Goal: Navigation & Orientation: Find specific page/section

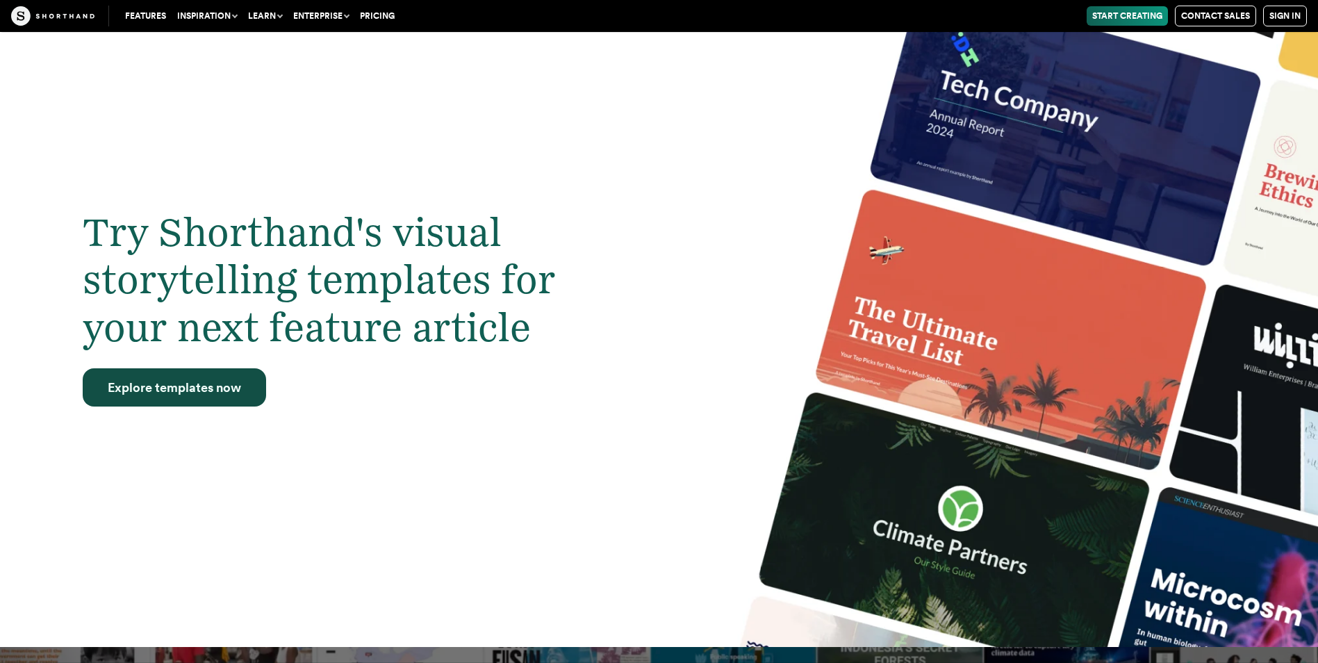
scroll to position [4519, 0]
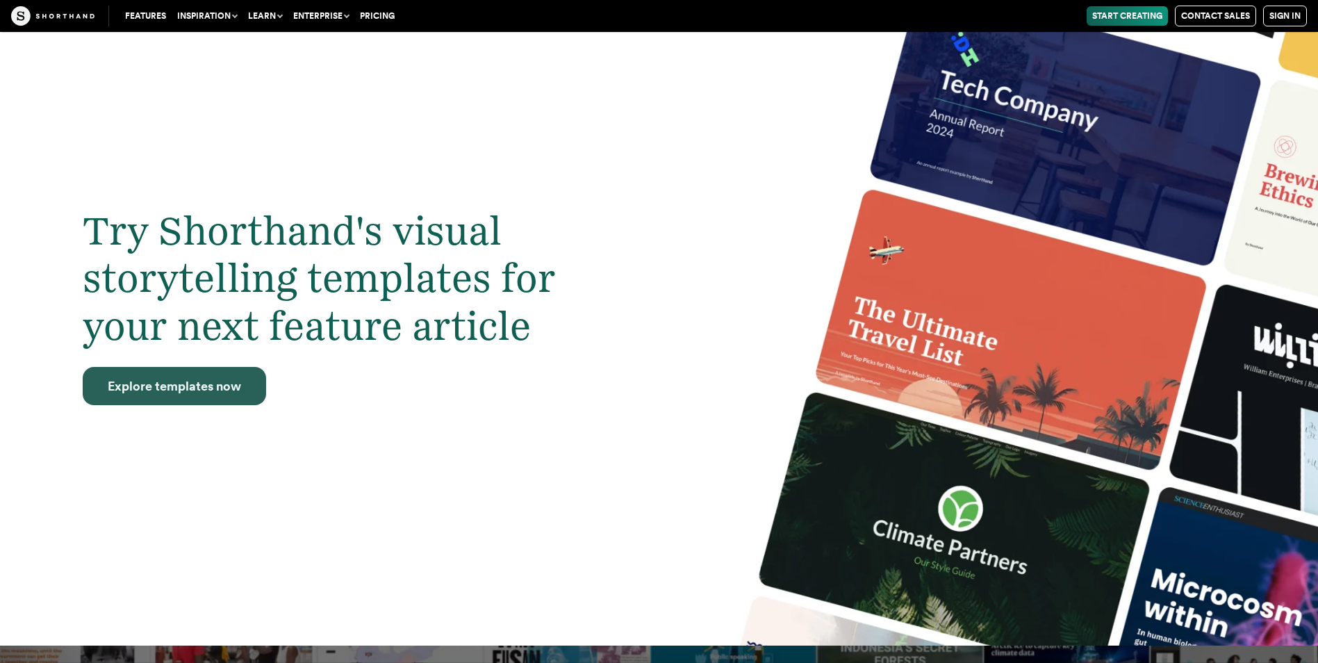
click at [197, 406] on link "Explore templates now" at bounding box center [174, 386] width 183 height 39
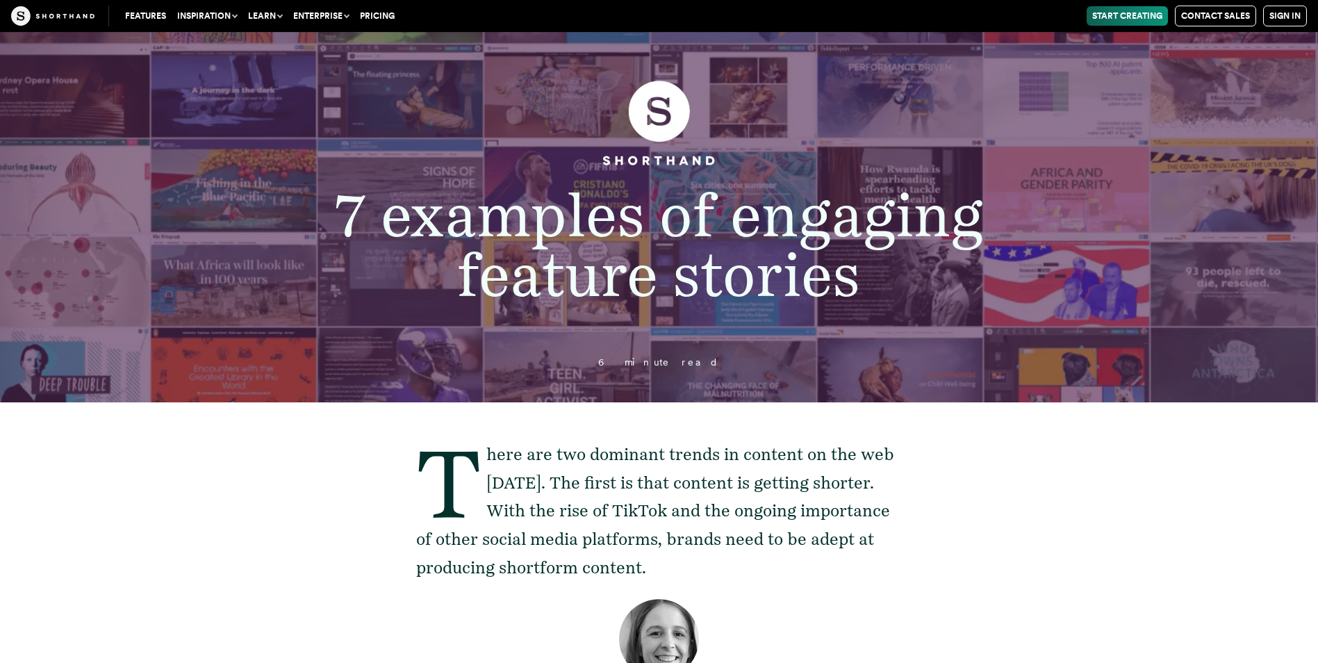
click at [144, 7] on link "Features" at bounding box center [145, 15] width 52 height 19
